Goal: Task Accomplishment & Management: Manage account settings

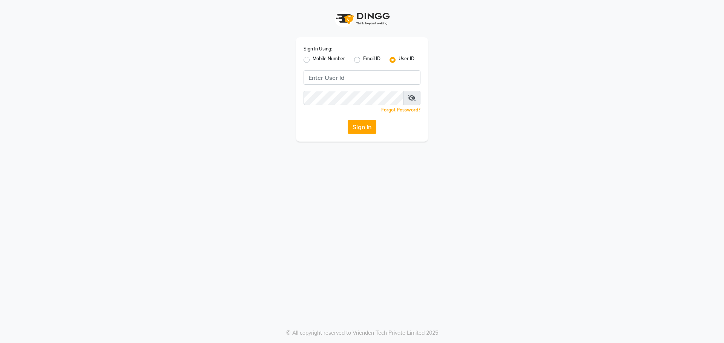
click at [363, 61] on label "Email ID" at bounding box center [371, 59] width 17 height 9
click at [363, 60] on input "Email ID" at bounding box center [365, 57] width 5 height 5
radio input "true"
radio input "false"
click at [358, 72] on input "Username" at bounding box center [361, 77] width 117 height 14
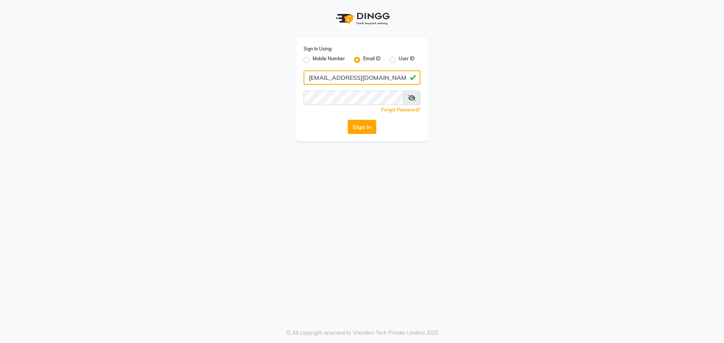
type input "[EMAIL_ADDRESS][DOMAIN_NAME]"
click at [347, 120] on button "Sign In" at bounding box center [361, 127] width 29 height 14
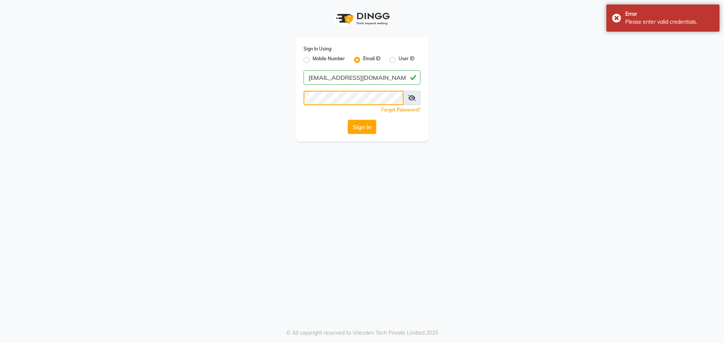
click at [347, 120] on button "Sign In" at bounding box center [361, 127] width 29 height 14
